Goal: Information Seeking & Learning: Understand process/instructions

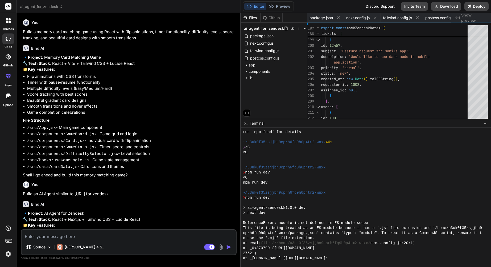
scroll to position [106, 0]
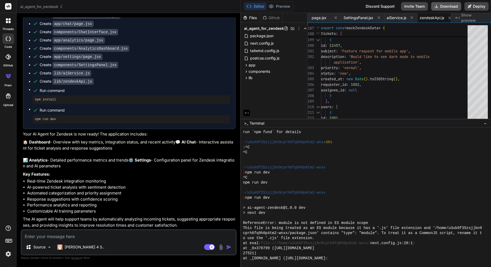
click at [445, 7] on button "Download" at bounding box center [446, 6] width 30 height 9
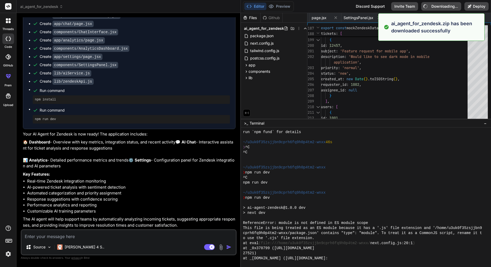
type textarea "x"
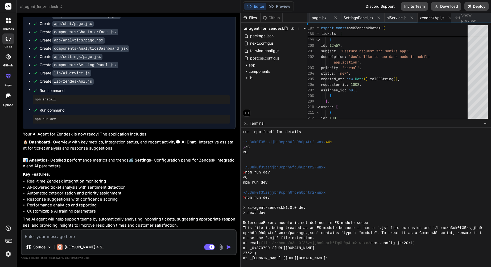
click at [9, 255] on img at bounding box center [8, 254] width 9 height 9
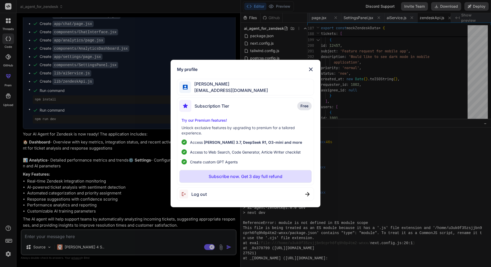
click at [310, 69] on img at bounding box center [310, 69] width 6 height 6
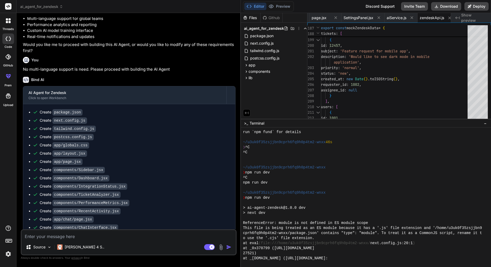
scroll to position [781, 0]
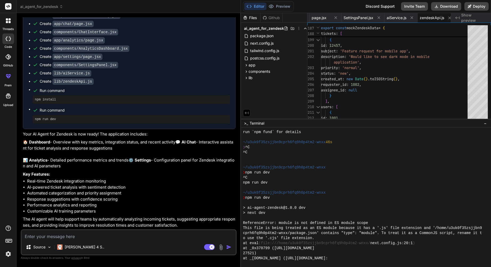
click at [131, 237] on textarea at bounding box center [129, 235] width 214 height 10
click at [104, 235] on textarea at bounding box center [129, 235] width 214 height 10
type textarea "h"
type textarea "x"
type textarea "ho"
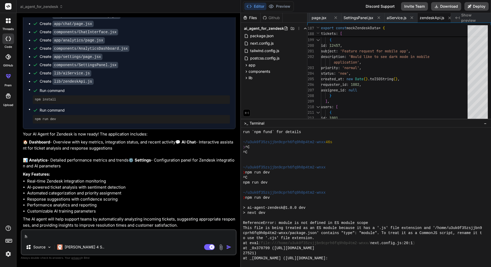
type textarea "x"
type textarea "how"
type textarea "x"
type textarea "how"
type textarea "x"
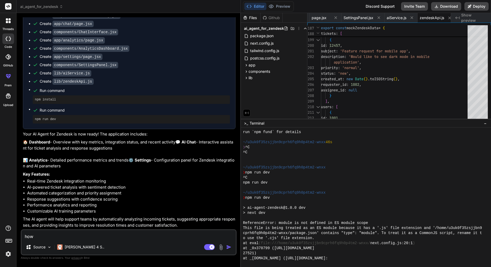
type textarea "how t"
type textarea "x"
type textarea "how to"
type textarea "x"
type textarea "how to"
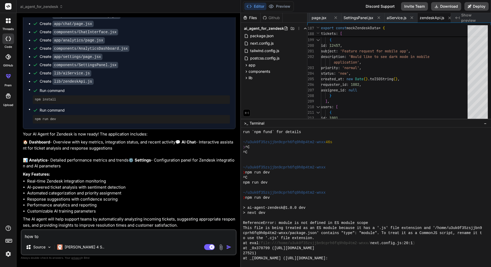
type textarea "x"
type textarea "how to r"
type textarea "x"
type textarea "how to ru"
type textarea "x"
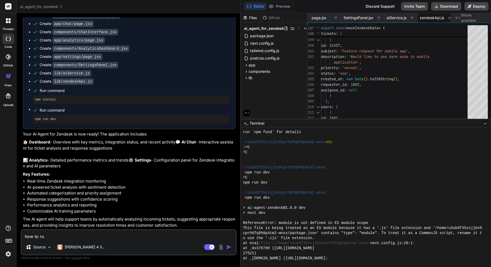
type textarea "how to run"
type textarea "x"
type textarea "how to run"
type textarea "x"
type textarea "how to run t"
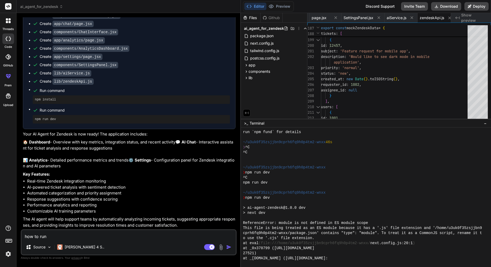
type textarea "x"
type textarea "how to run th"
type textarea "x"
type textarea "how to run thi"
type textarea "x"
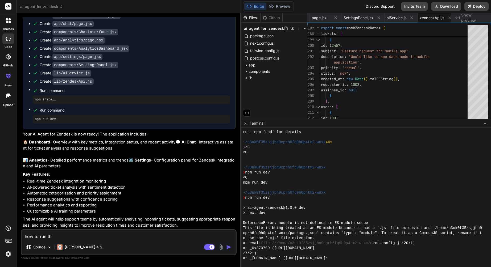
type textarea "how to run this"
type textarea "x"
type textarea "how to run this"
type textarea "x"
type textarea "how to run this p"
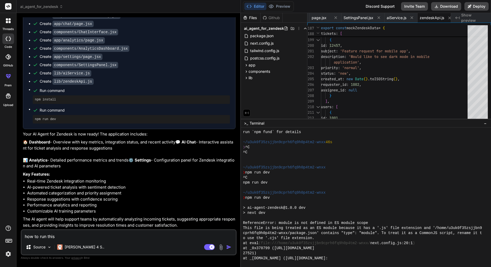
type textarea "x"
type textarea "how to run this pr"
type textarea "x"
type textarea "how to run this pro"
type textarea "x"
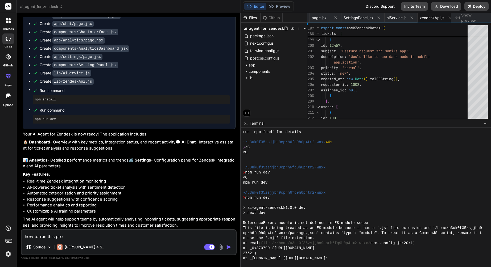
type textarea "how to run this proj"
type textarea "x"
type textarea "how to run this proje"
type textarea "x"
type textarea "how to run this projec"
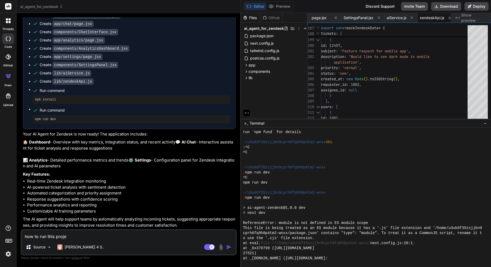
type textarea "x"
type textarea "how to run this project"
type textarea "x"
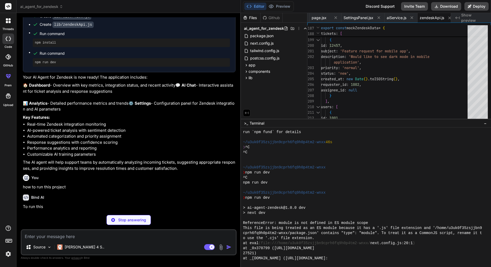
scroll to position [836, 0]
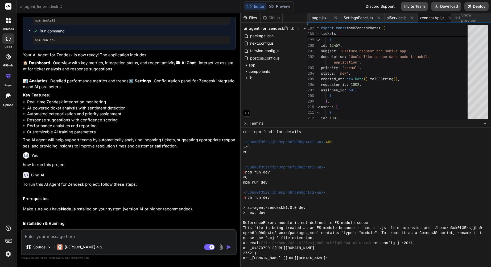
type textarea "x"
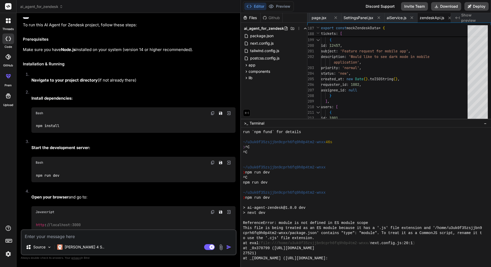
scroll to position [1034, 0]
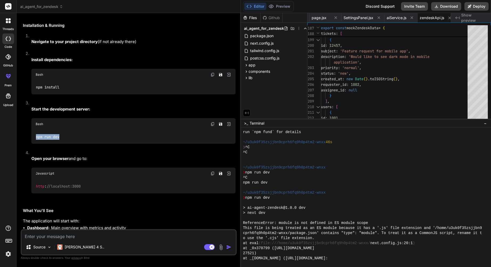
drag, startPoint x: 70, startPoint y: 163, endPoint x: 35, endPoint y: 159, distance: 34.7
click at [35, 144] on div "npm run dev" at bounding box center [133, 137] width 204 height 14
copy code "npm run dev"
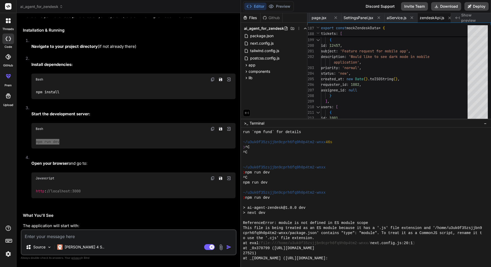
scroll to position [1185, 0]
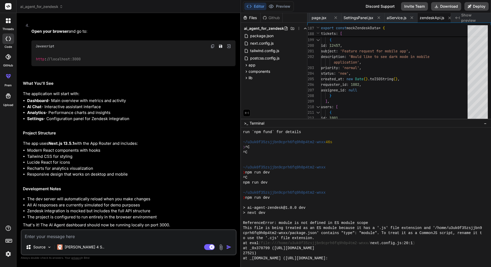
click at [9, 23] on div at bounding box center [8, 20] width 11 height 11
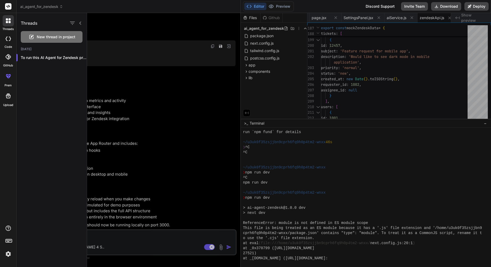
click at [269, 36] on div at bounding box center [289, 140] width 404 height 254
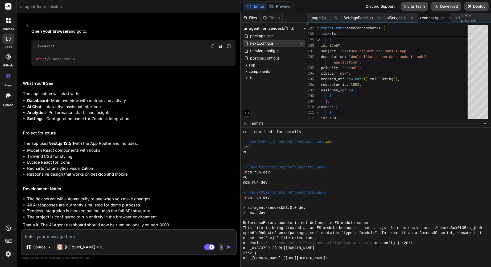
click at [268, 44] on span "next.config.js" at bounding box center [261, 43] width 24 height 6
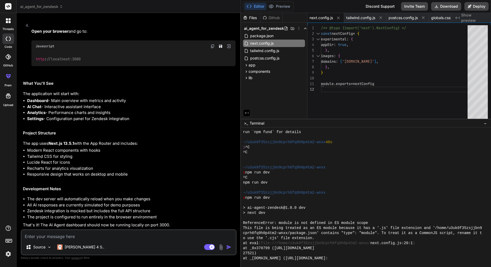
click at [473, 18] on span "Show preview" at bounding box center [474, 17] width 26 height 11
click at [440, 18] on span "globals.css" at bounding box center [440, 17] width 19 height 5
type textarea "} }"
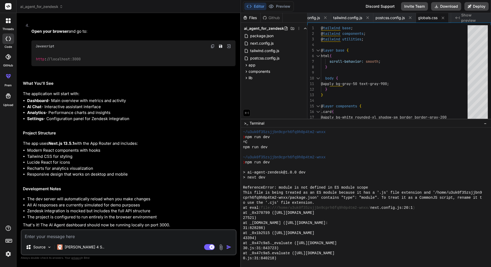
scroll to position [177, 0]
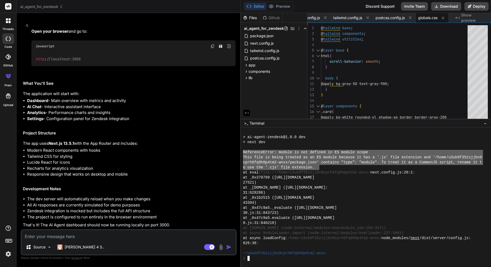
drag, startPoint x: 243, startPoint y: 151, endPoint x: 320, endPoint y: 169, distance: 78.5
click at [168, 211] on li "Zendesk integration is mocked but includes the full API structure" at bounding box center [131, 211] width 208 height 6
click at [168, 234] on textarea at bounding box center [129, 235] width 214 height 10
paste textarea "ReferenceError: module is not defined in ES module scope This file is being tre…"
type textarea "ReferenceError: module is not defined in ES module scope This file is being tre…"
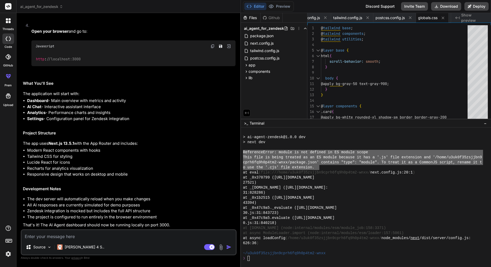
type textarea "x"
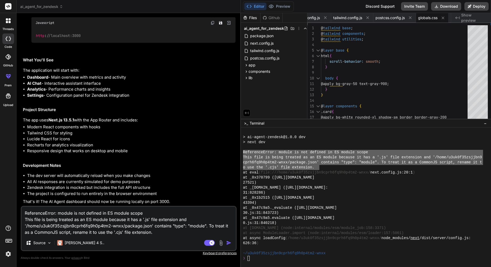
type textarea "ReferenceError: module is not defined in ES module scope This file is being tre…"
click at [229, 244] on img "button" at bounding box center [228, 242] width 5 height 5
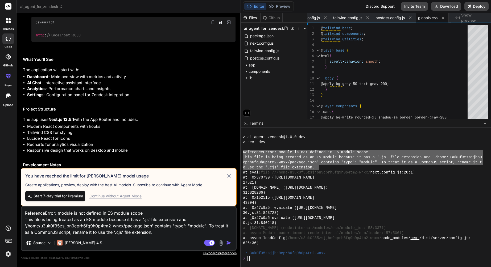
click at [136, 195] on div "Continue without Agent Mode" at bounding box center [115, 196] width 52 height 5
type textarea "x"
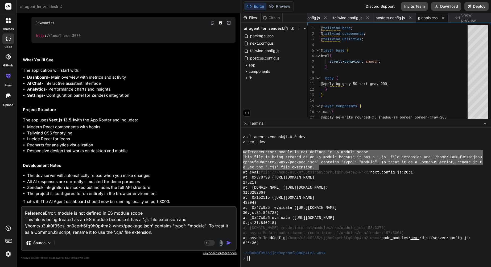
scroll to position [1209, 0]
